Goal: Find specific page/section: Locate a particular part of the current website

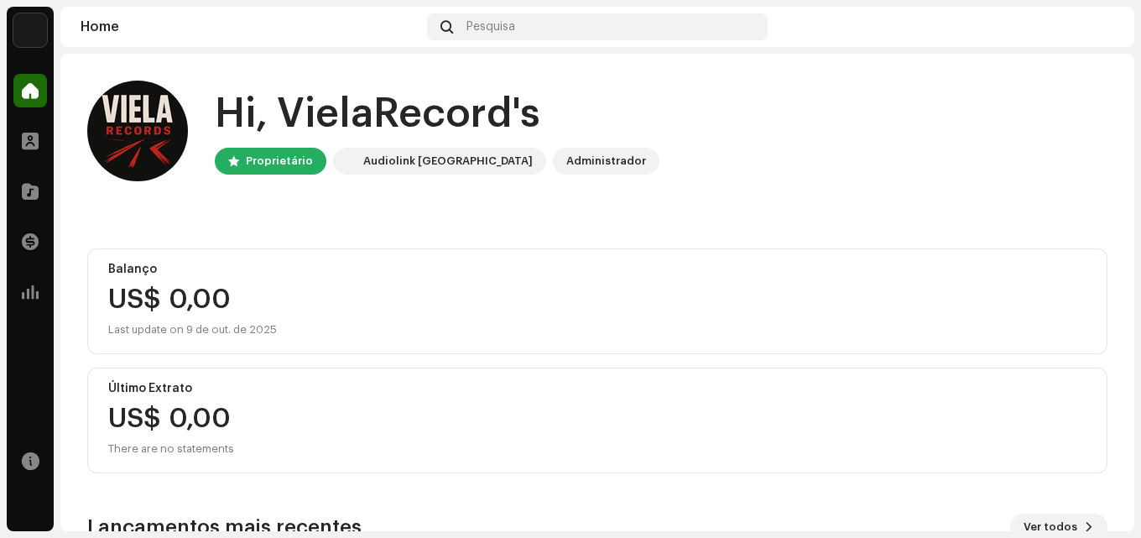
scroll to position [252, 0]
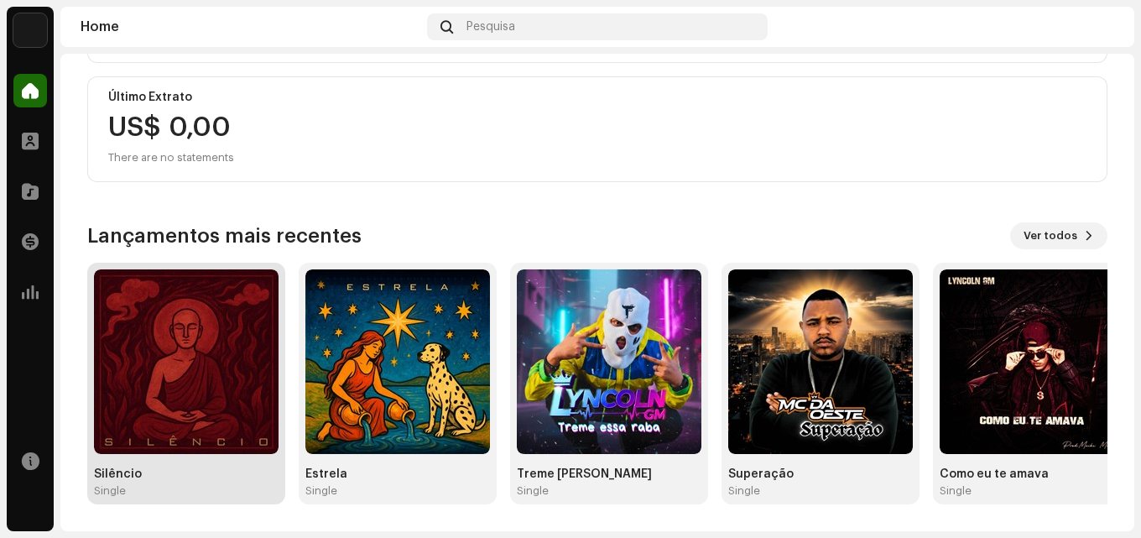
click at [205, 365] on img at bounding box center [186, 361] width 185 height 185
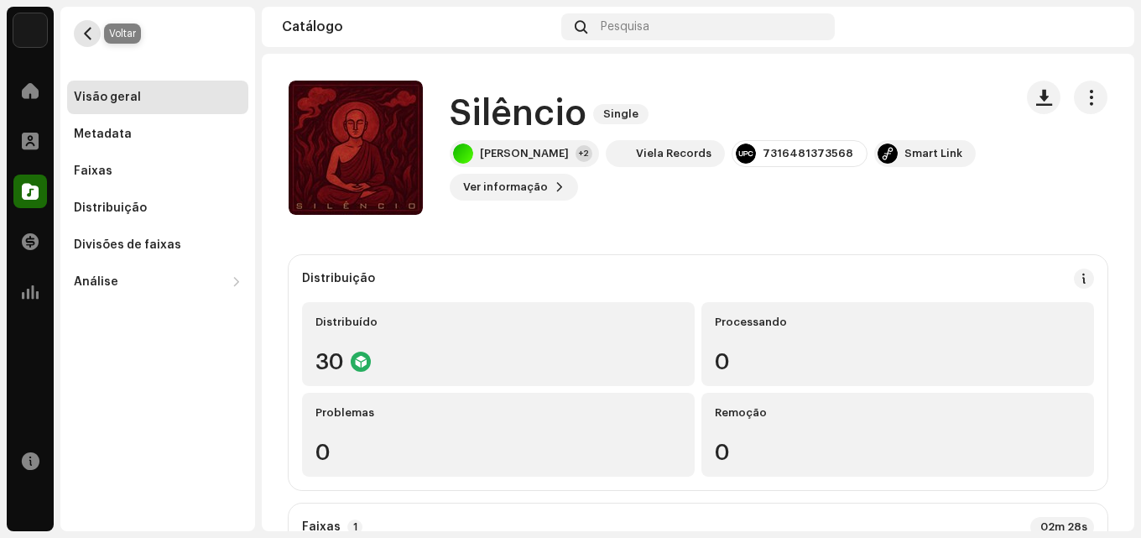
click at [86, 34] on span "button" at bounding box center [87, 33] width 13 height 13
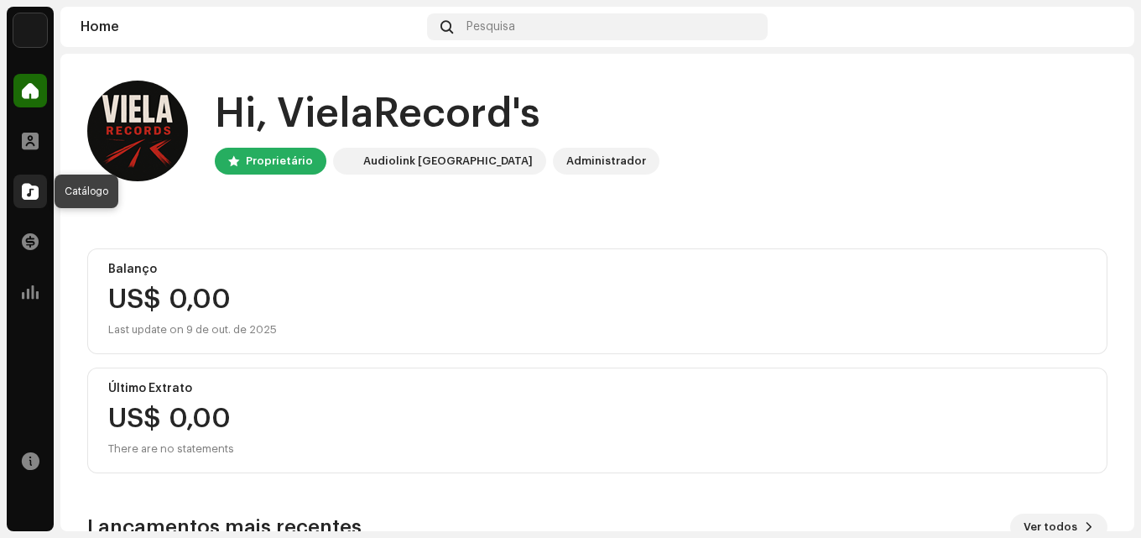
click at [38, 186] on span at bounding box center [30, 191] width 17 height 13
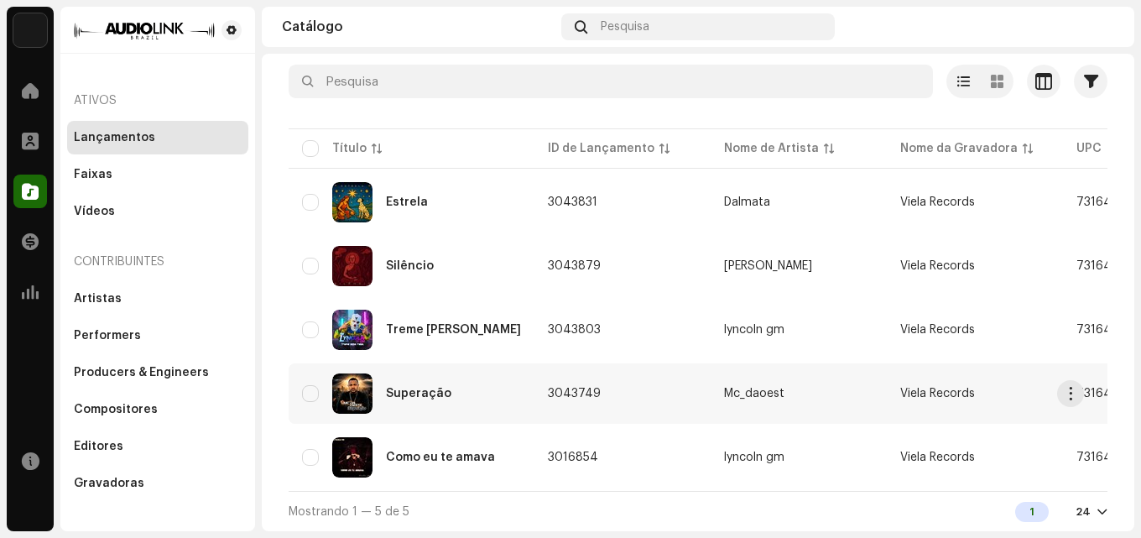
click at [422, 388] on div "Superação" at bounding box center [418, 394] width 65 height 12
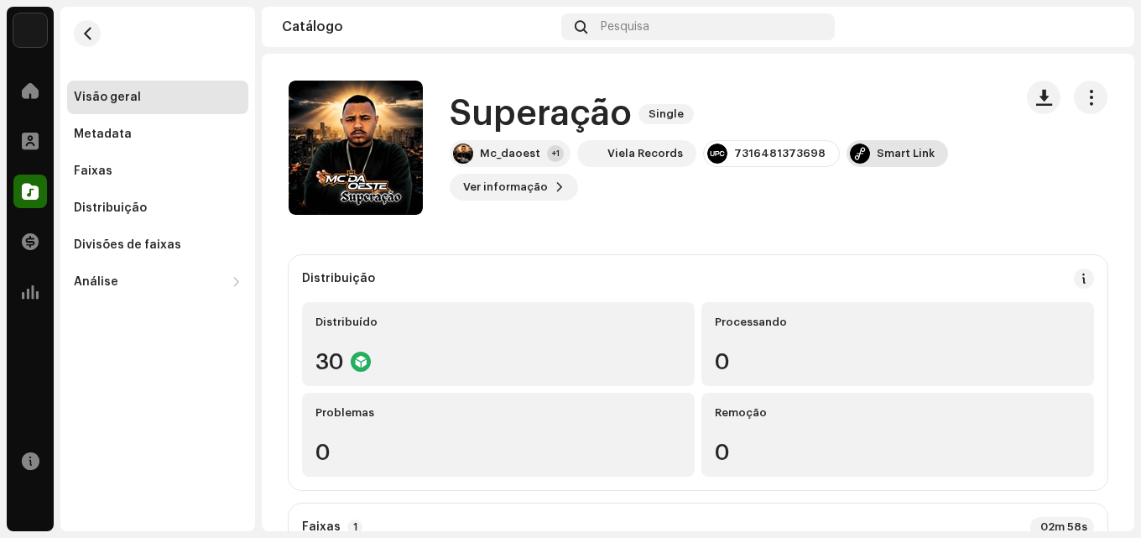
click at [877, 157] on div "Smart Link" at bounding box center [906, 153] width 58 height 13
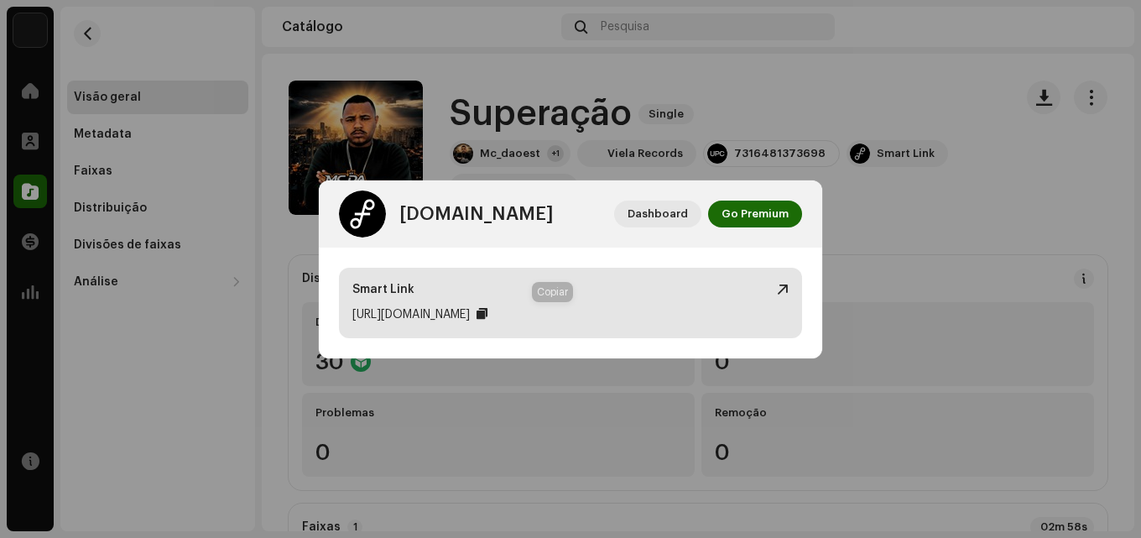
click at [487, 314] on div at bounding box center [481, 313] width 11 height 13
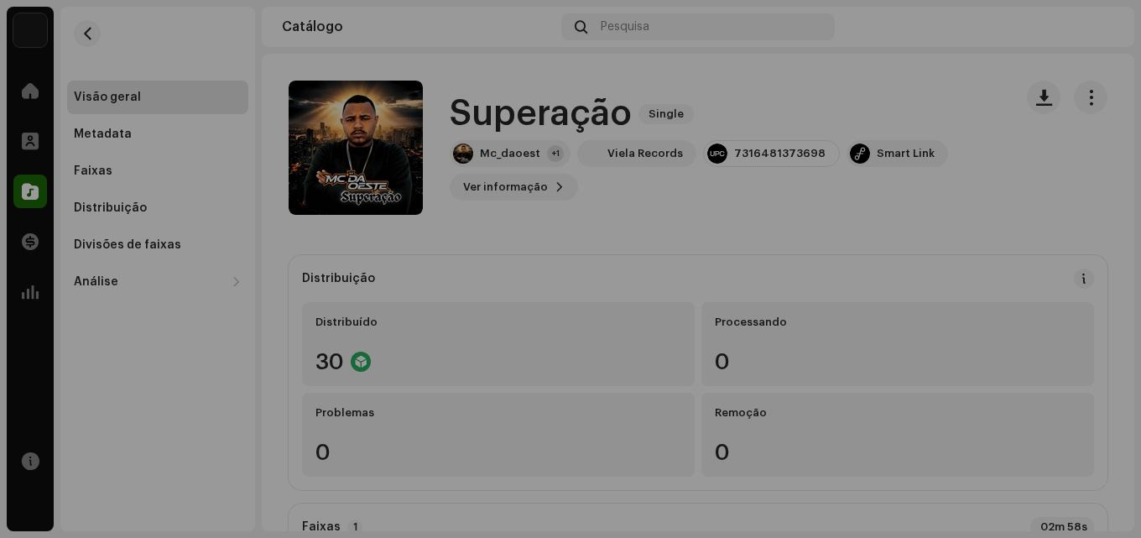
click at [958, 211] on div "[DOMAIN_NAME] Dashboard Go Premium Smart Link [URL][DOMAIN_NAME]" at bounding box center [570, 269] width 1141 height 538
